Goal: Task Accomplishment & Management: Manage account settings

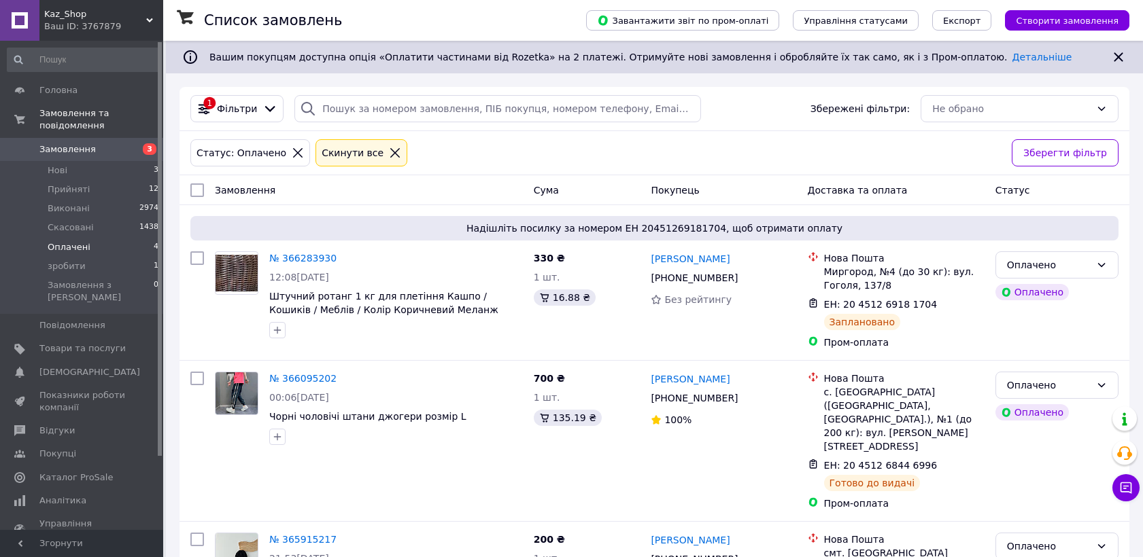
click at [56, 164] on span "Нові" at bounding box center [58, 170] width 20 height 12
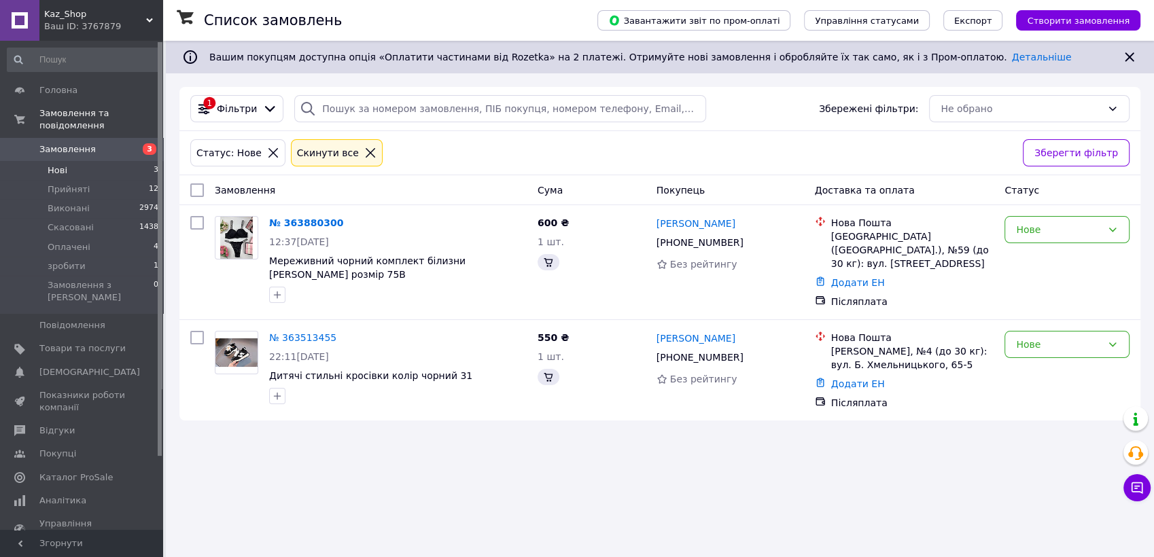
click at [56, 164] on span "Нові" at bounding box center [58, 170] width 20 height 12
click at [65, 241] on span "Оплачені" at bounding box center [69, 247] width 43 height 12
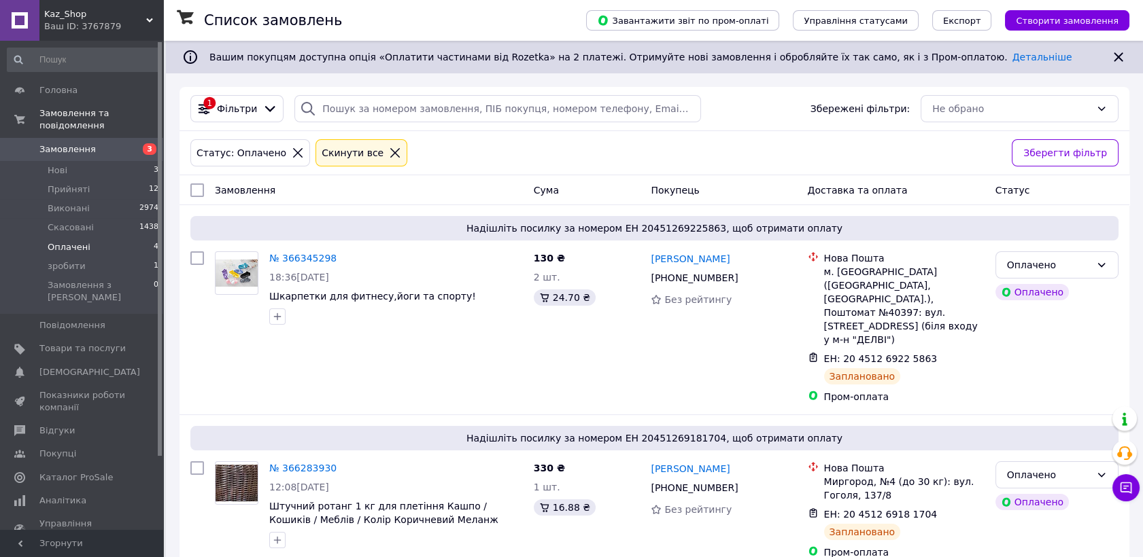
click at [74, 260] on span "зробити" at bounding box center [67, 266] width 38 height 12
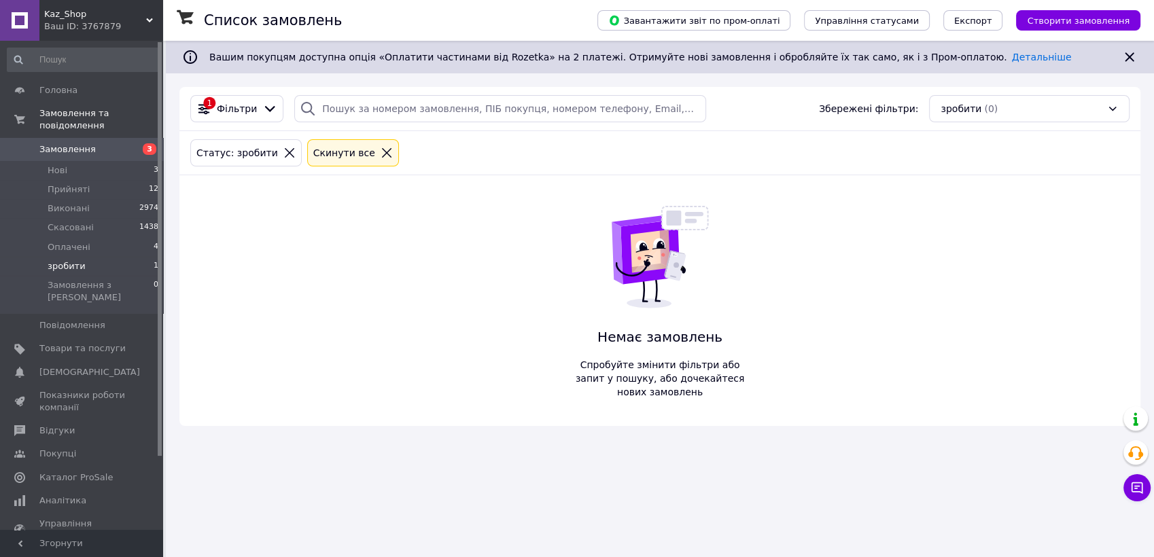
click at [74, 260] on span "зробити" at bounding box center [67, 266] width 38 height 12
click at [76, 161] on li "Нові 2" at bounding box center [83, 170] width 167 height 19
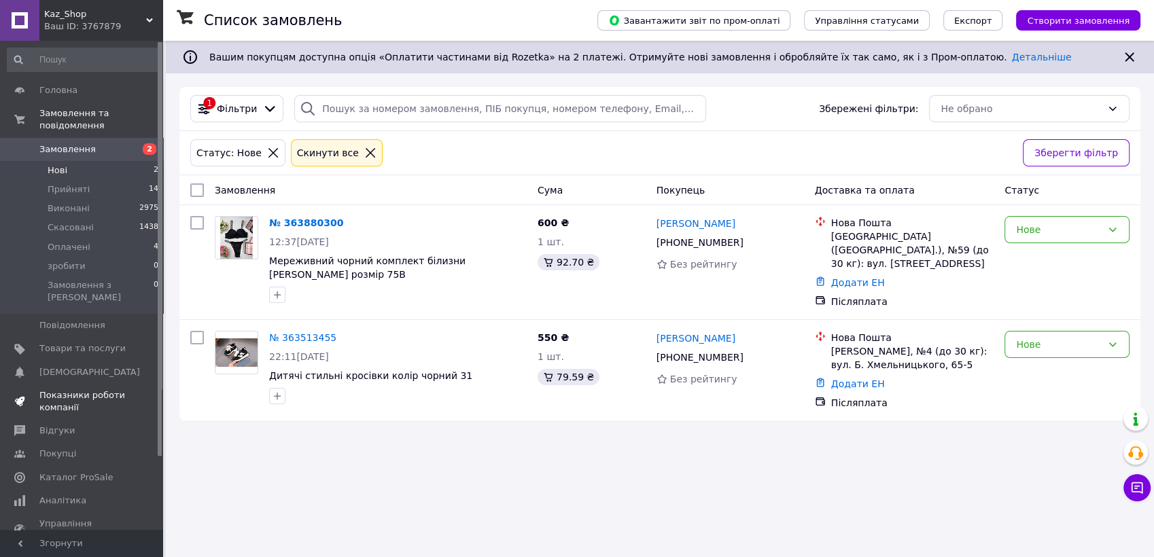
click at [66, 389] on span "Показники роботи компанії" at bounding box center [82, 401] width 86 height 24
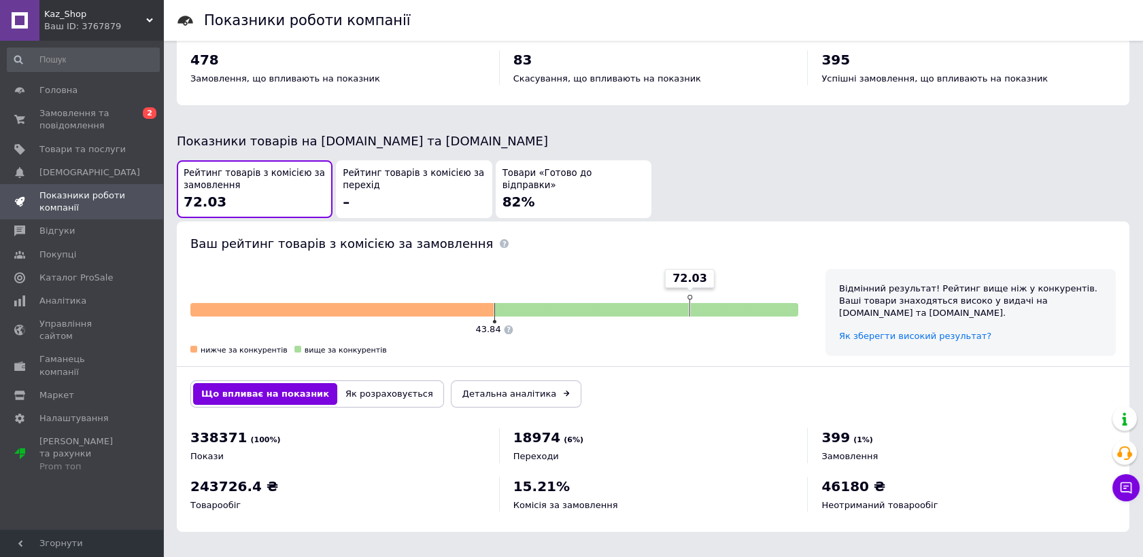
scroll to position [645, 0]
click at [546, 194] on div "Товари «Готово до відправки» 82%" at bounding box center [573, 189] width 142 height 44
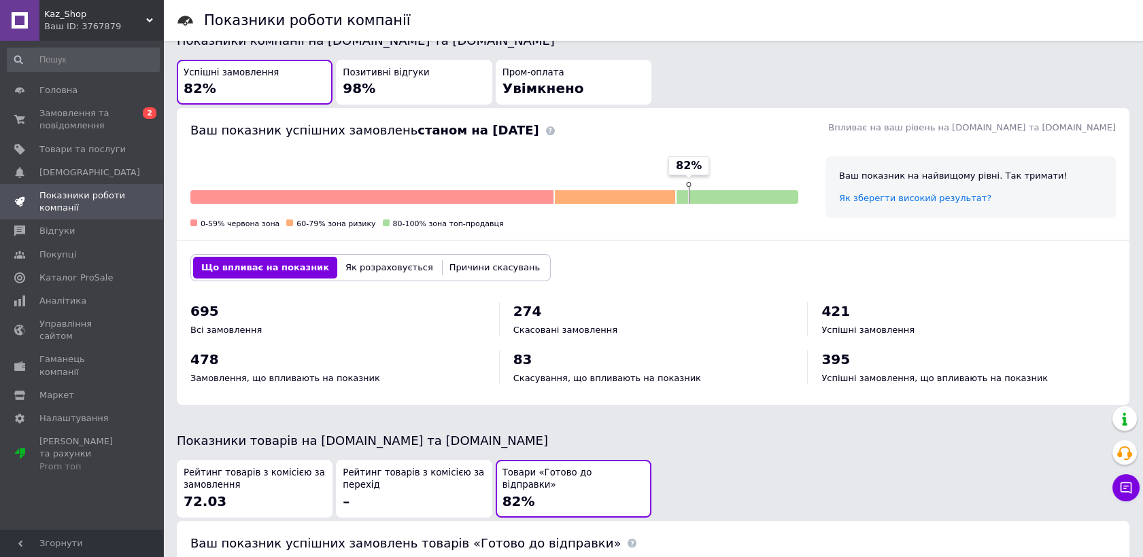
scroll to position [343, 0]
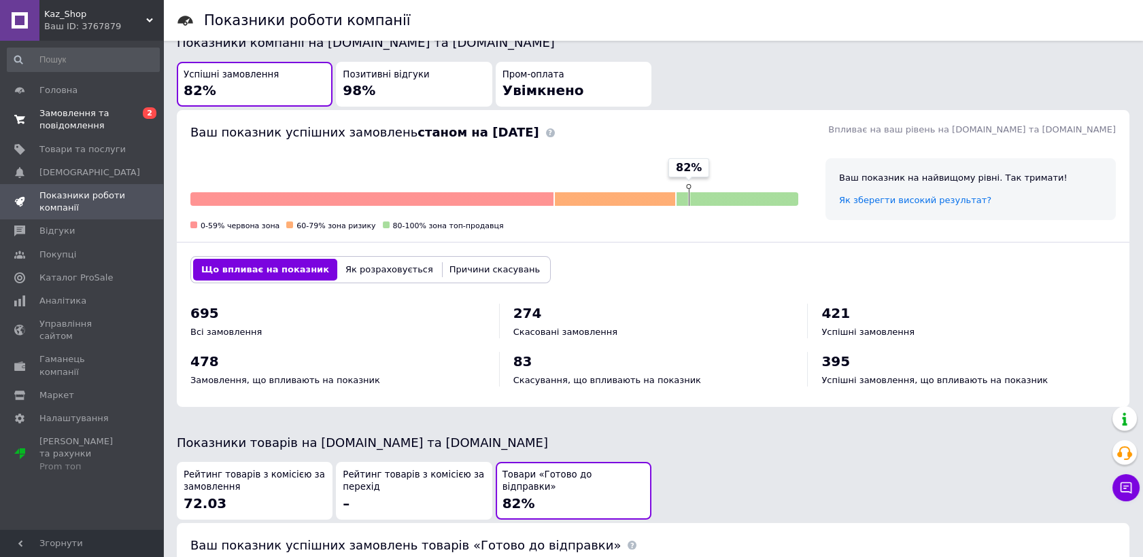
click at [71, 110] on span "Замовлення та повідомлення" at bounding box center [82, 119] width 86 height 24
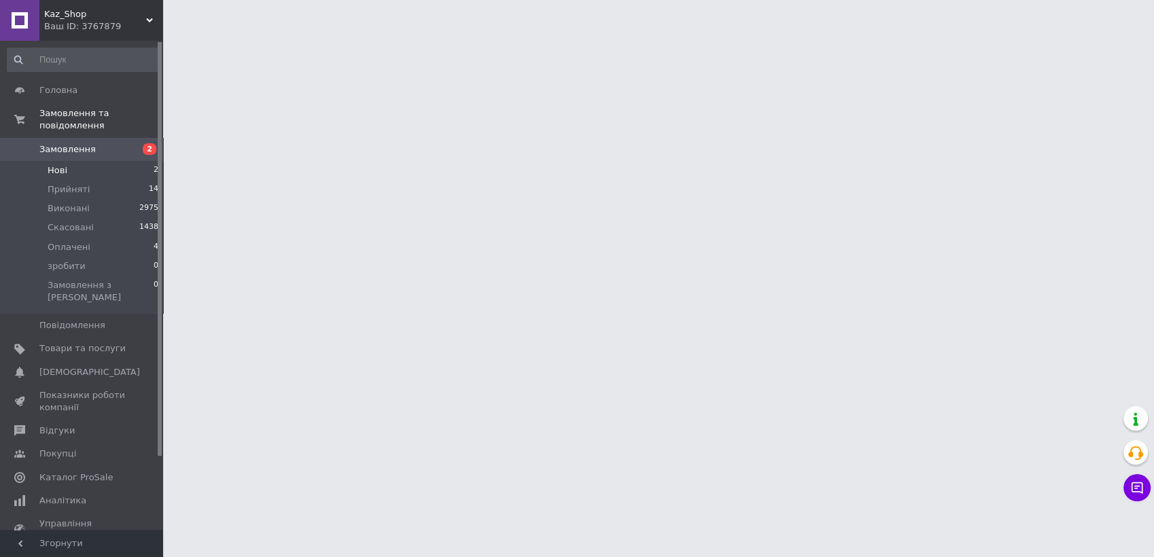
click at [53, 164] on span "Нові" at bounding box center [58, 170] width 20 height 12
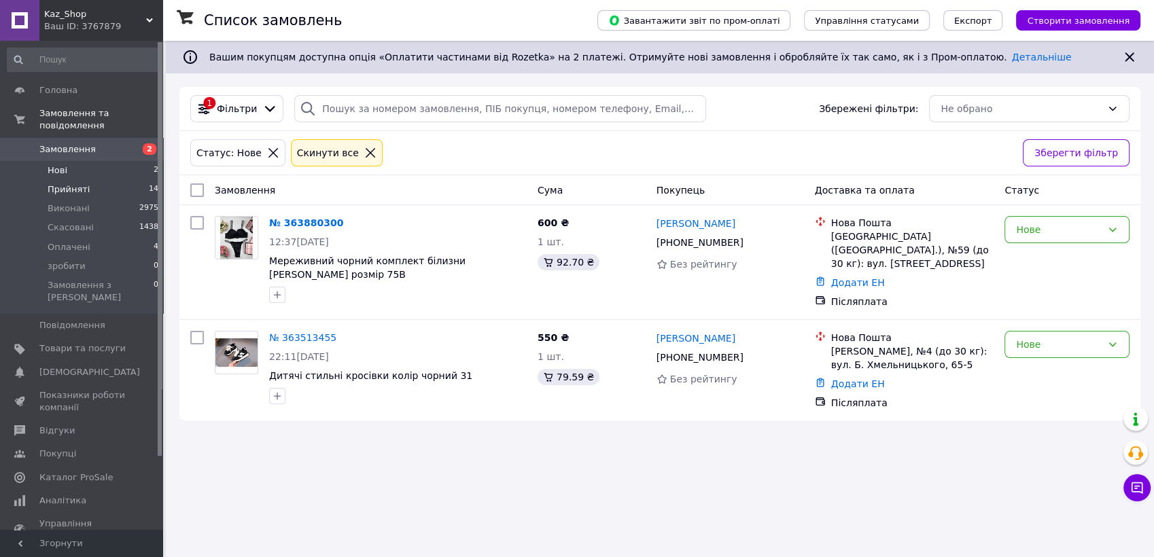
click at [72, 184] on span "Прийняті" at bounding box center [69, 190] width 42 height 12
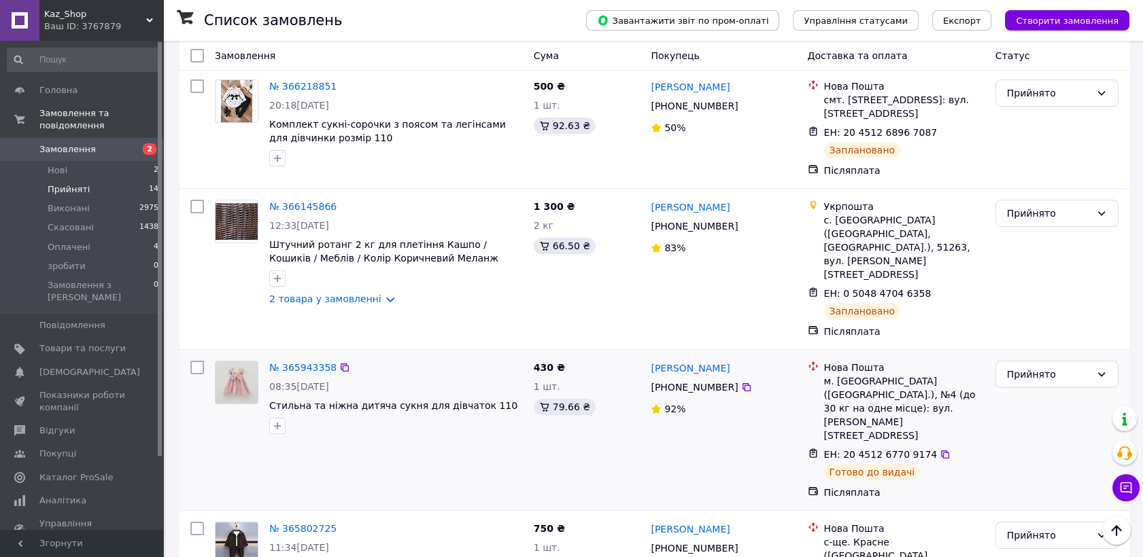
scroll to position [518, 0]
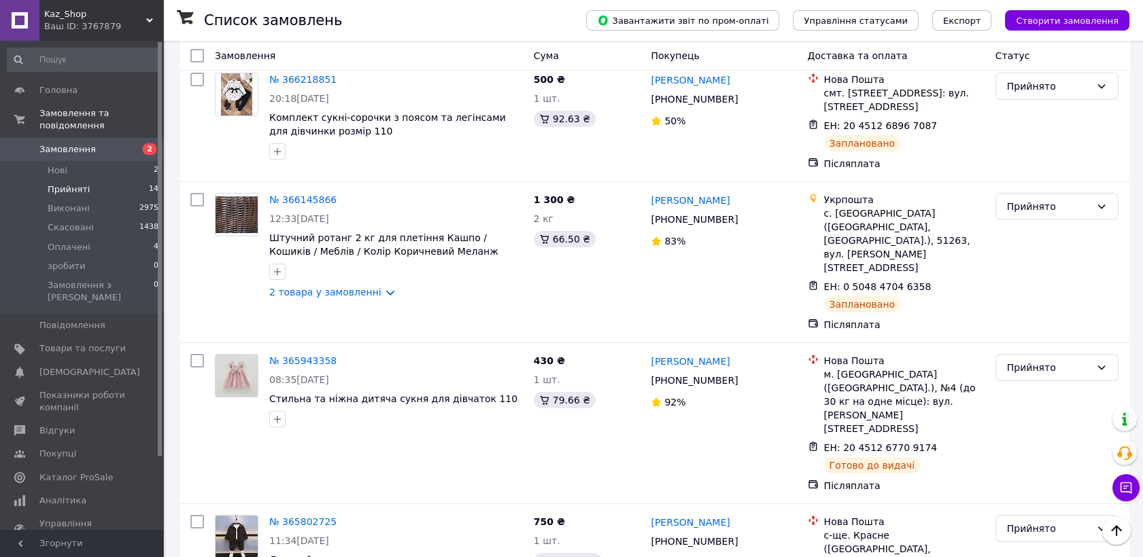
click at [66, 184] on span "Прийняті" at bounding box center [69, 190] width 42 height 12
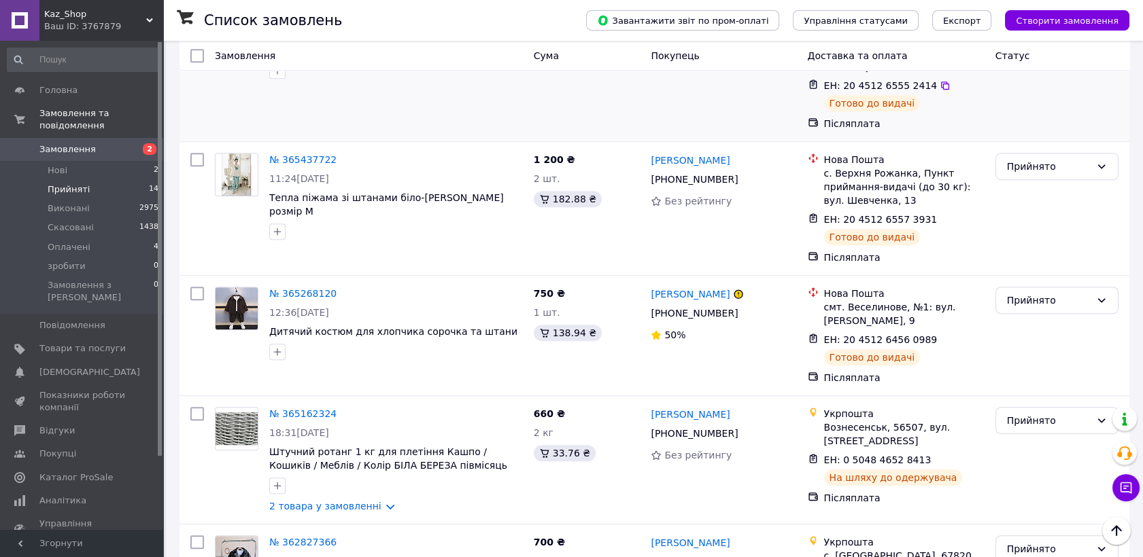
scroll to position [1432, 0]
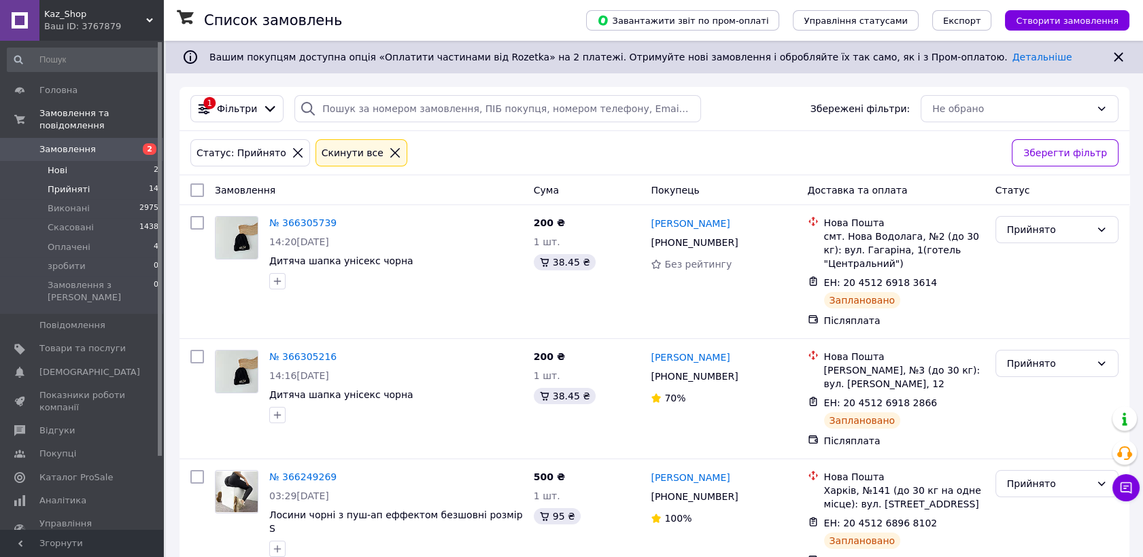
click at [67, 161] on li "Нові 2" at bounding box center [83, 170] width 167 height 19
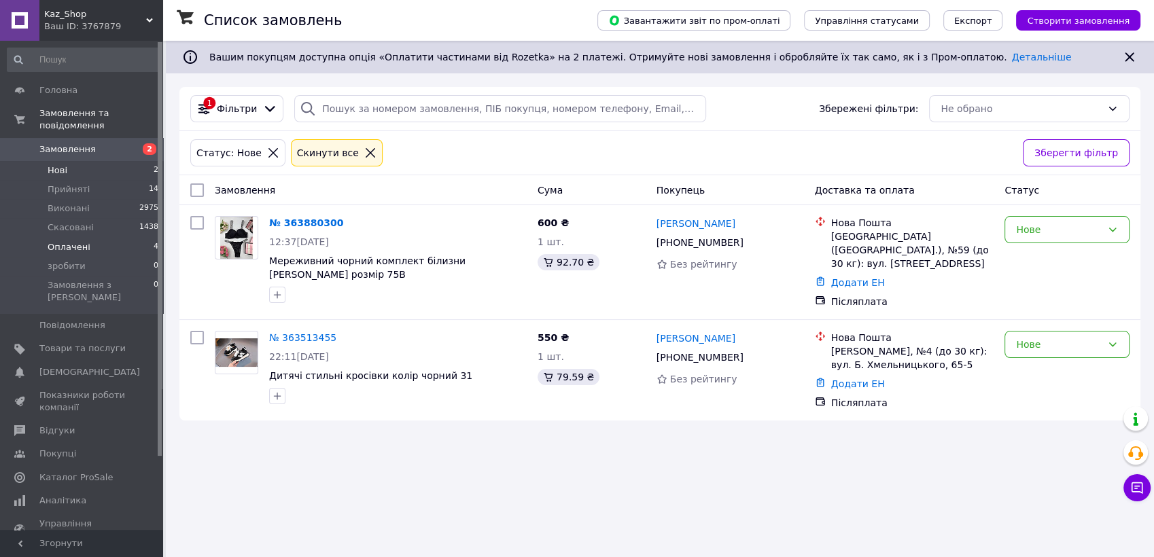
click at [64, 241] on span "Оплачені" at bounding box center [69, 247] width 43 height 12
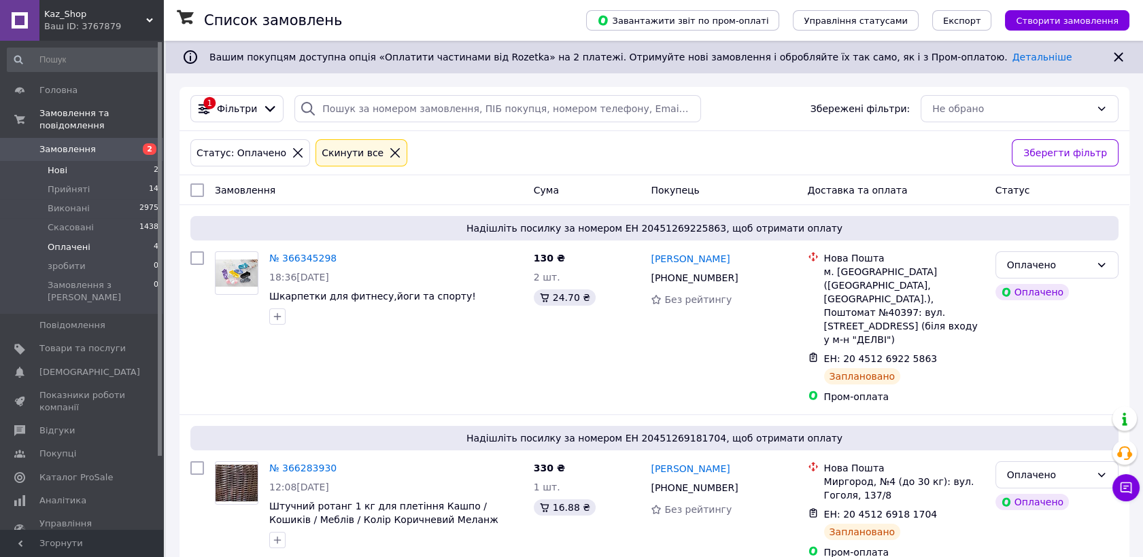
click at [69, 161] on li "Нові 2" at bounding box center [83, 170] width 167 height 19
